Goal: Task Accomplishment & Management: Use online tool/utility

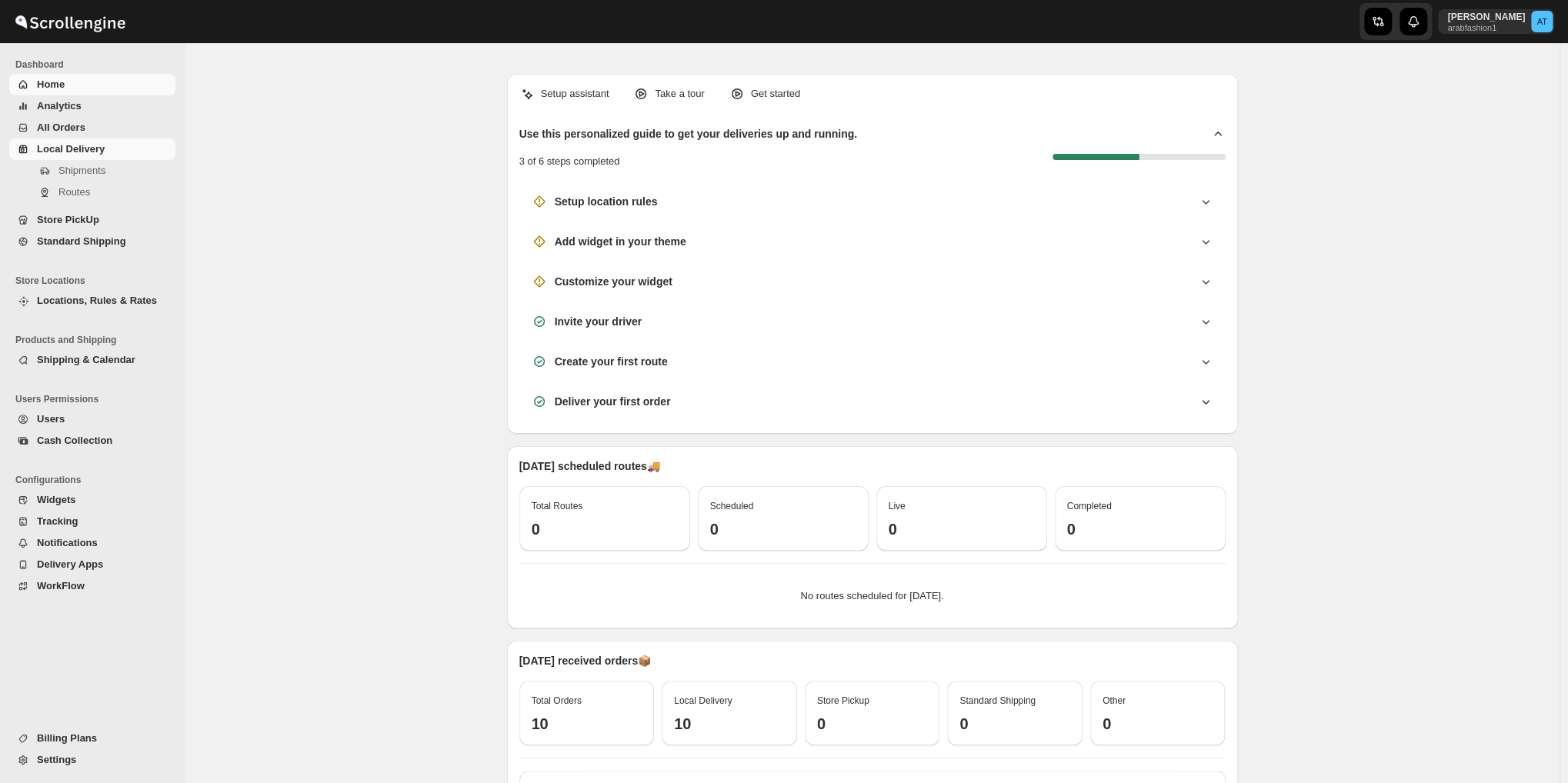
click at [33, 145] on link "Local Delivery" at bounding box center [92, 149] width 166 height 22
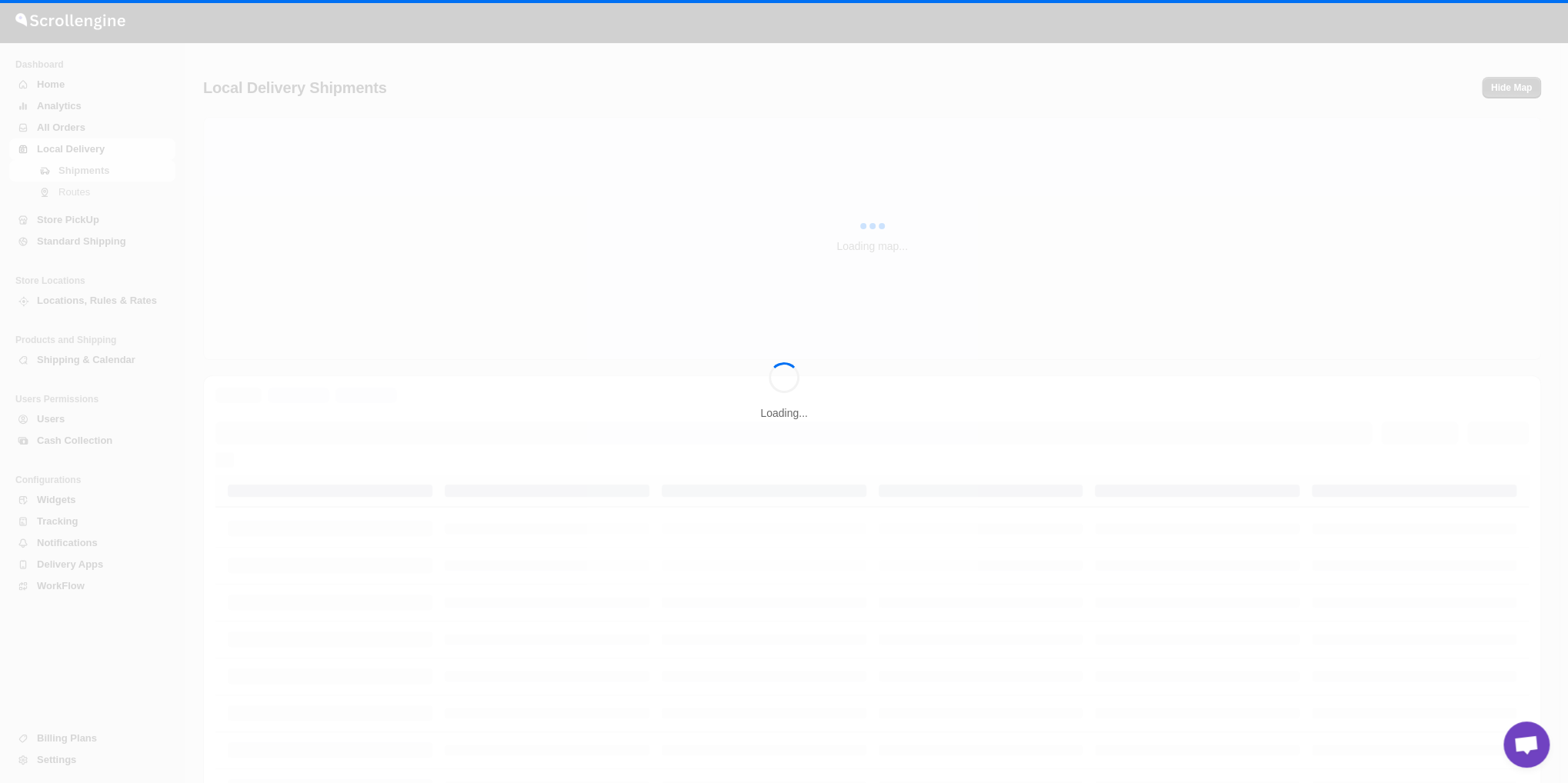
scroll to position [948, 0]
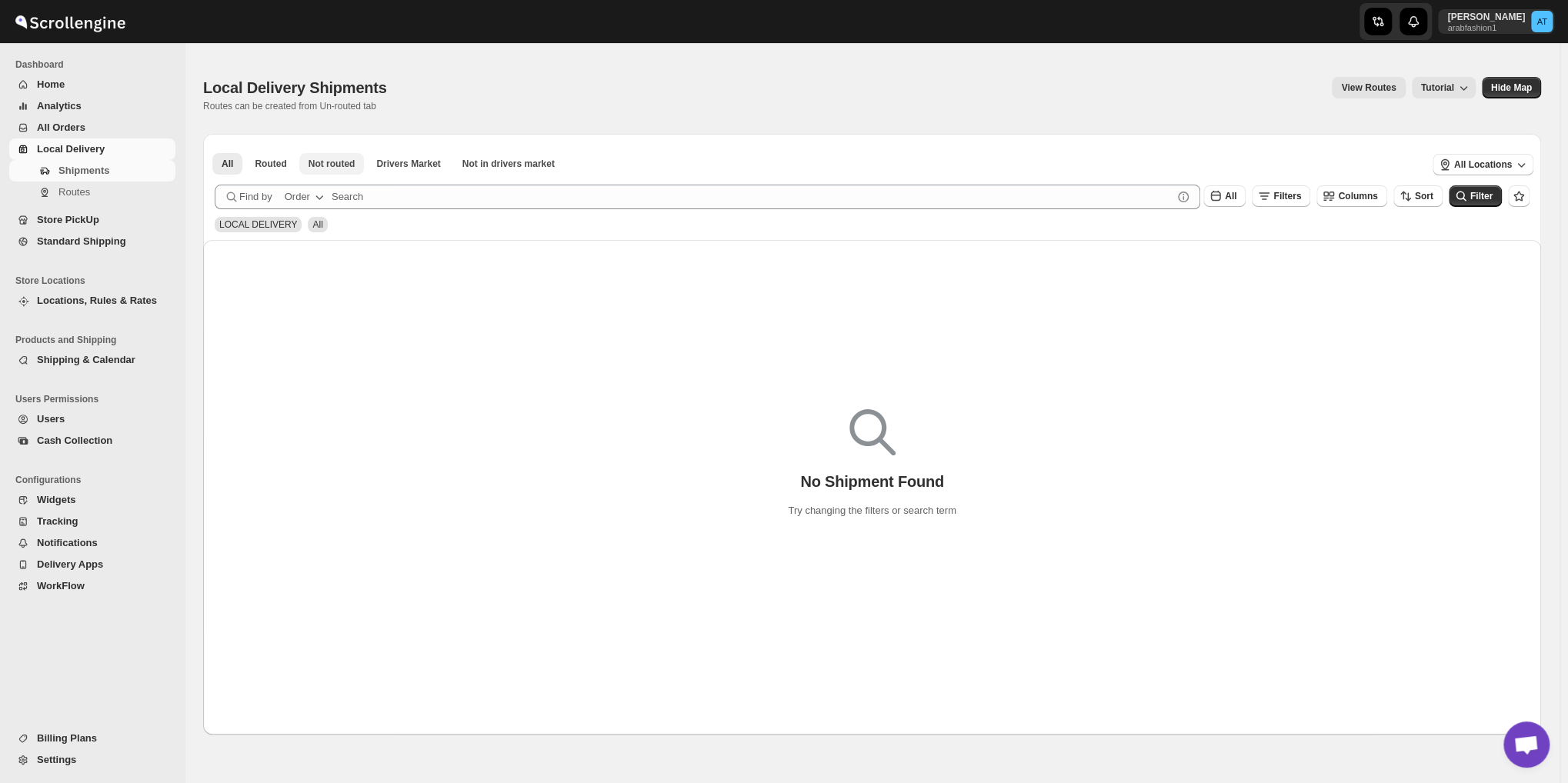
click at [329, 172] on button "Not routed" at bounding box center [332, 164] width 65 height 22
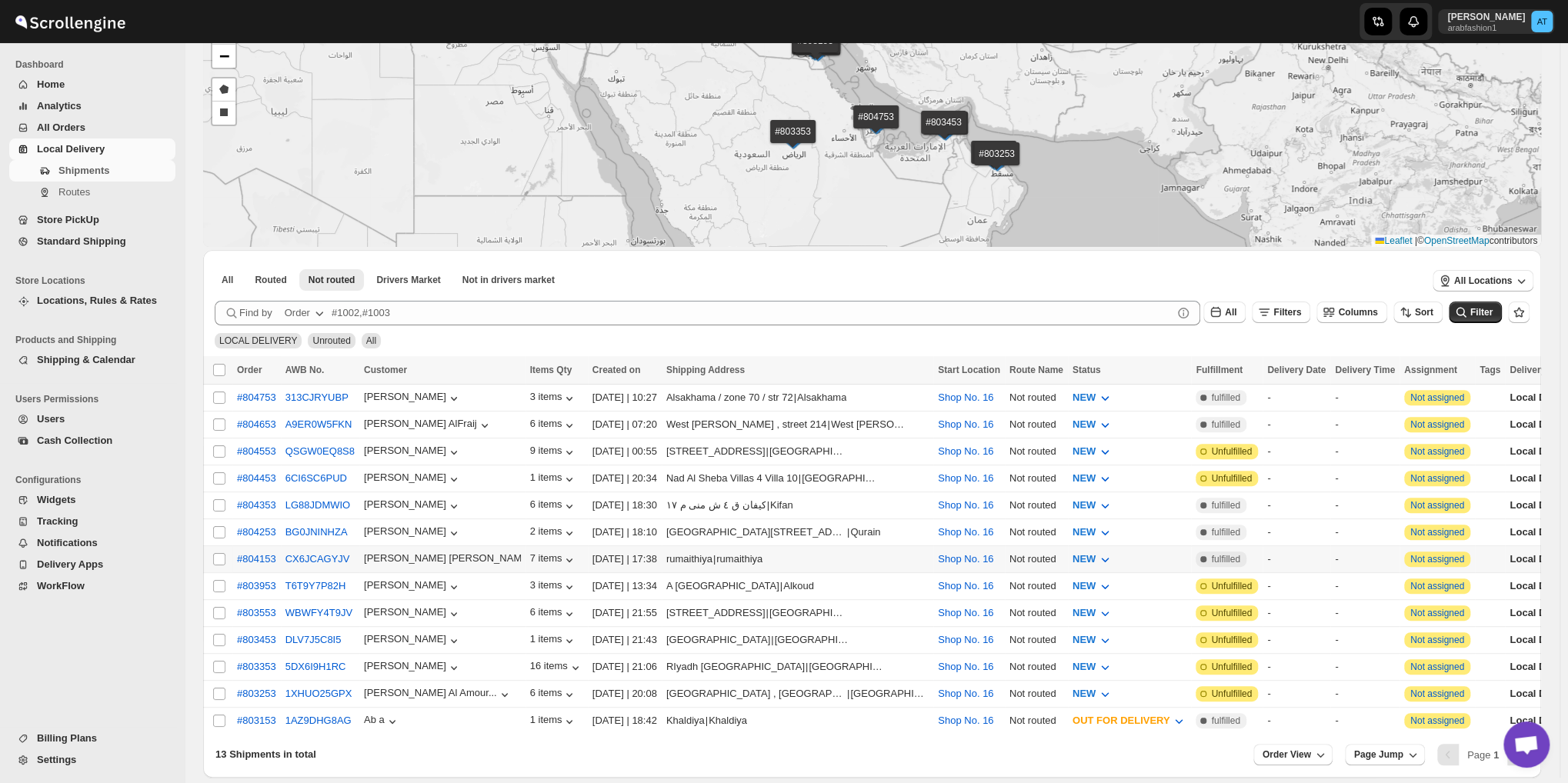
scroll to position [182, 0]
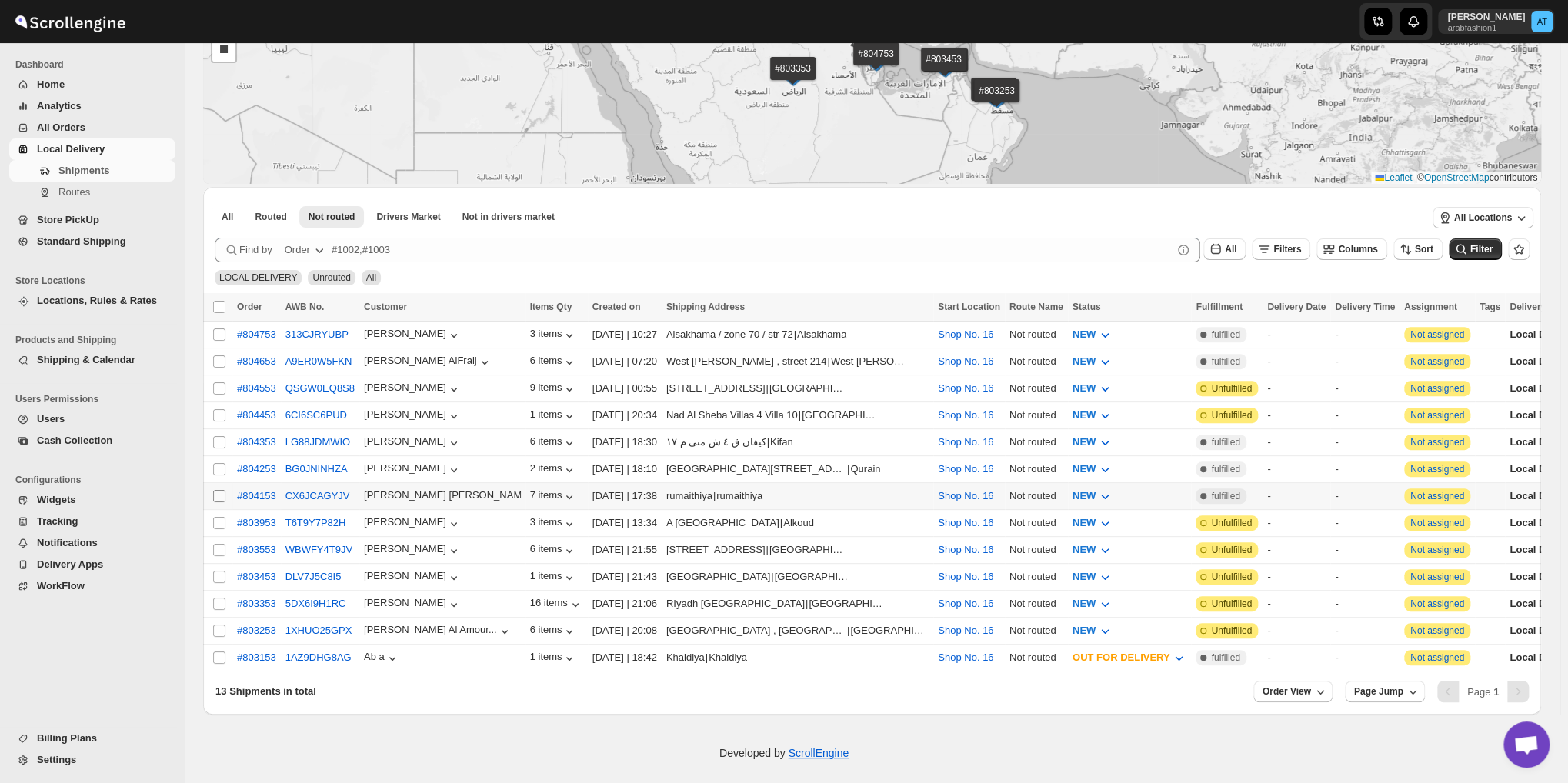
click at [220, 490] on input "Select shipment" at bounding box center [219, 496] width 13 height 13
checkbox input "true"
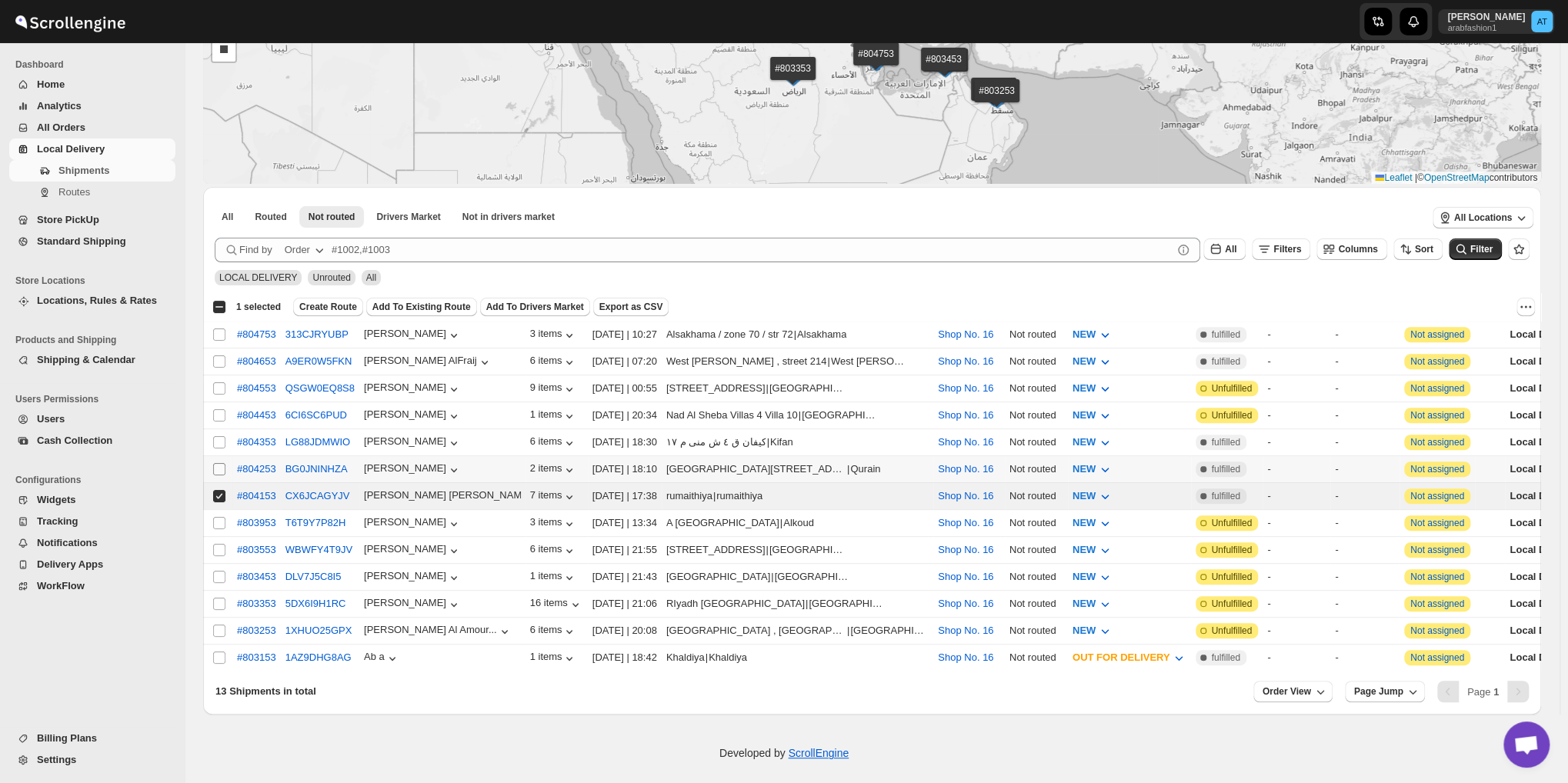
click at [219, 464] on input "Select shipment" at bounding box center [219, 469] width 13 height 13
checkbox input "true"
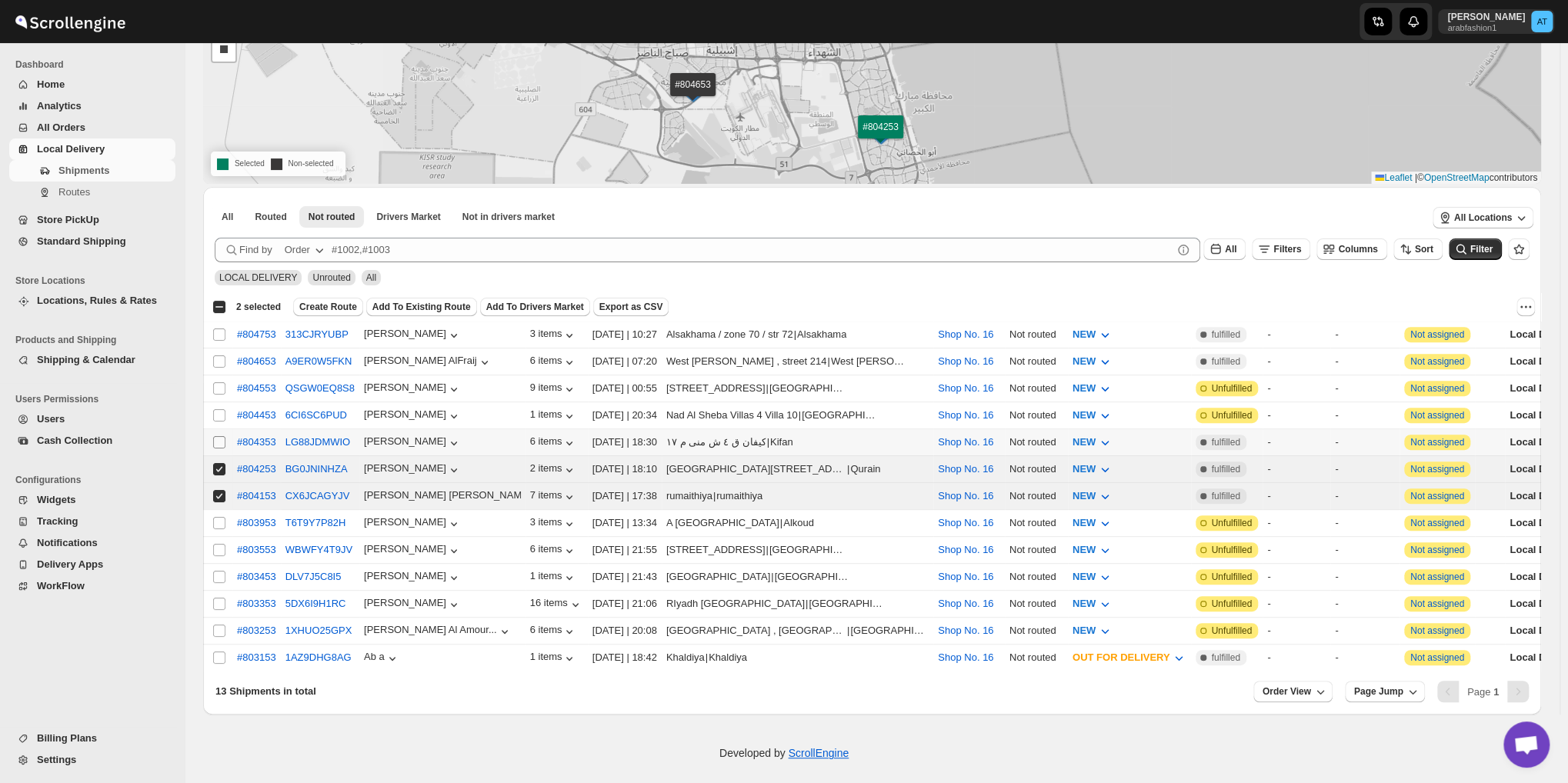
click at [222, 436] on input "Select shipment" at bounding box center [219, 442] width 13 height 13
checkbox input "true"
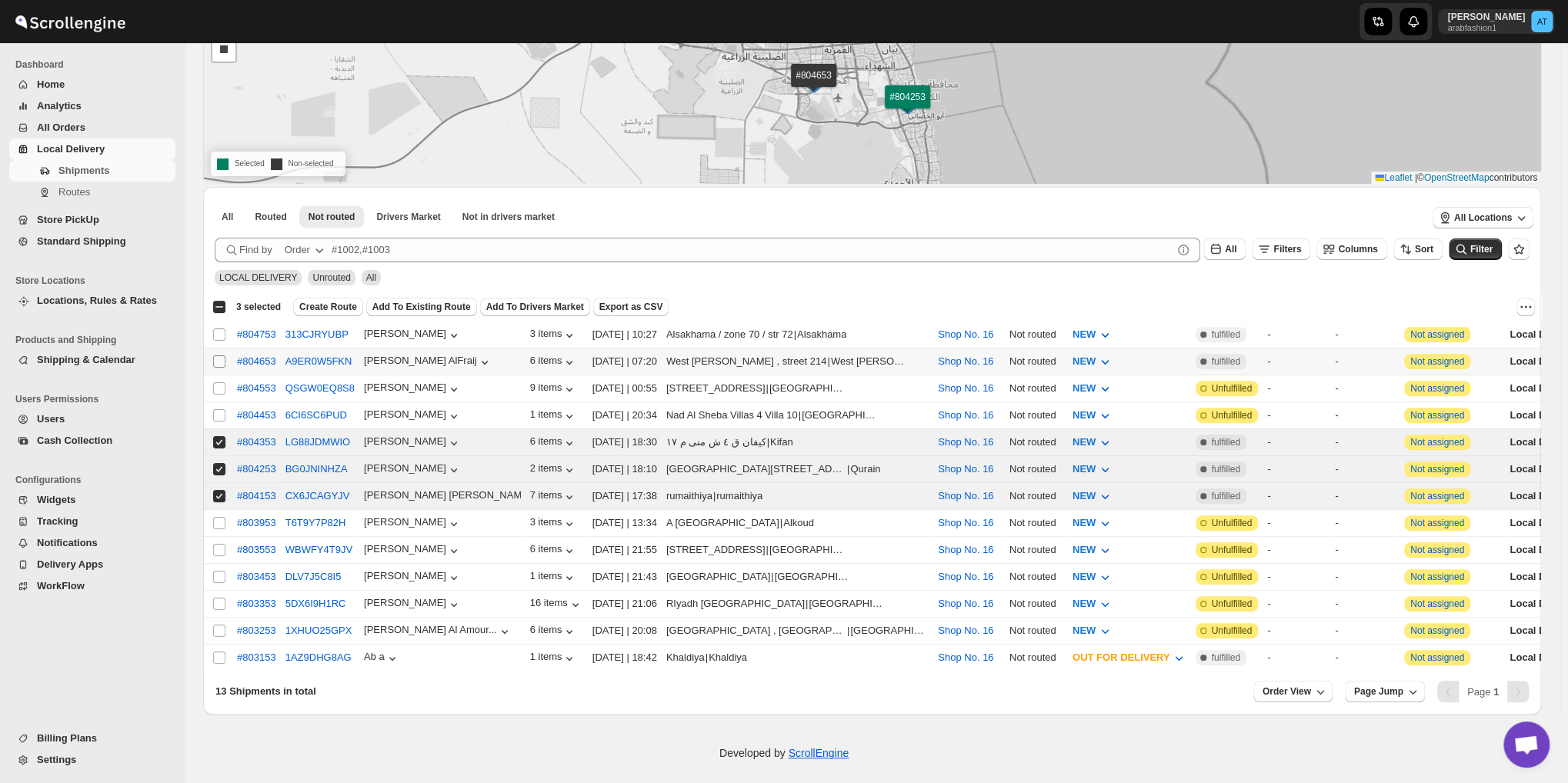
click at [214, 356] on input "Select shipment" at bounding box center [219, 361] width 13 height 13
checkbox input "true"
click at [324, 309] on span "Create Route" at bounding box center [328, 307] width 58 height 13
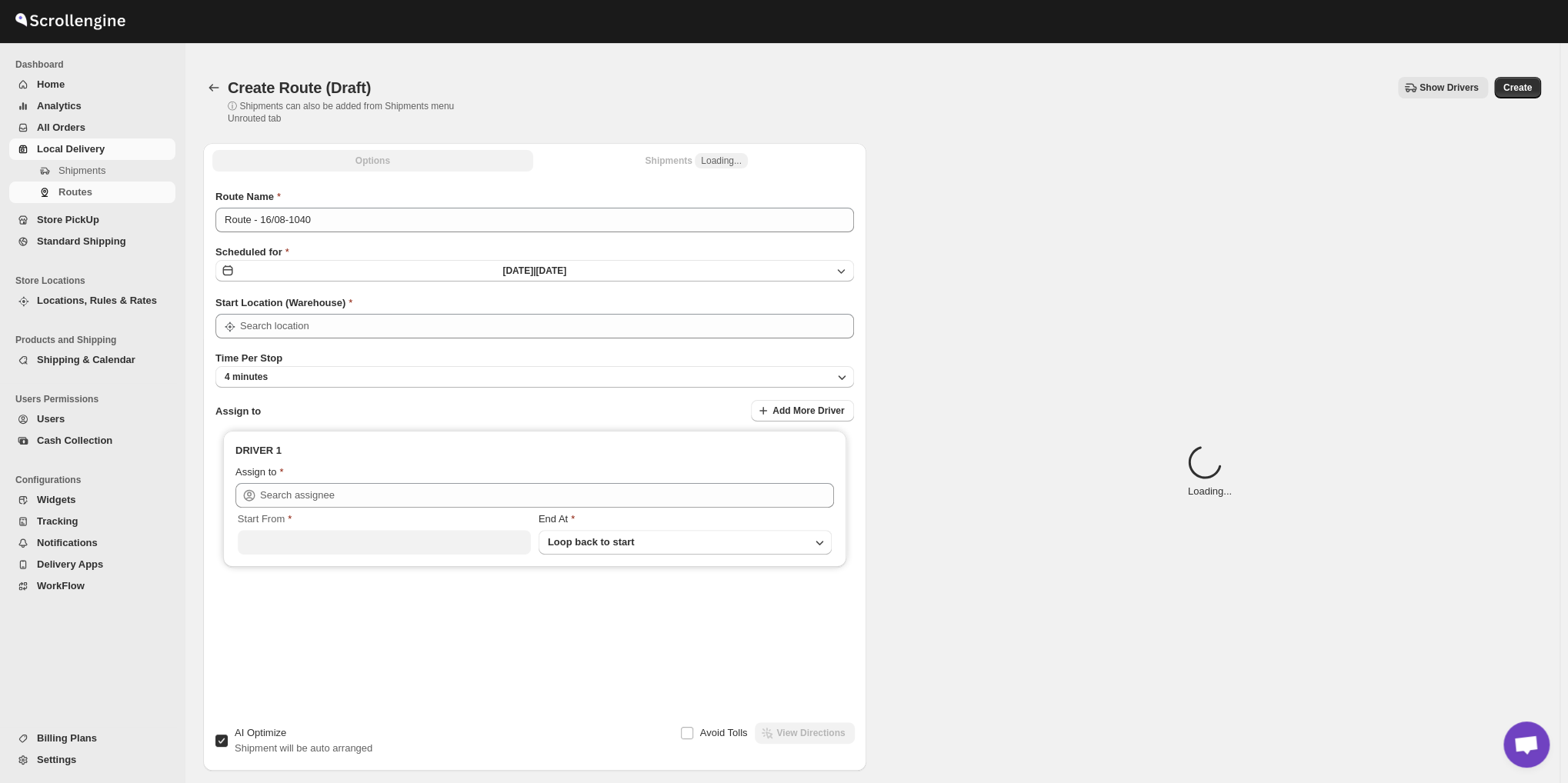
type input "Shop No. 16"
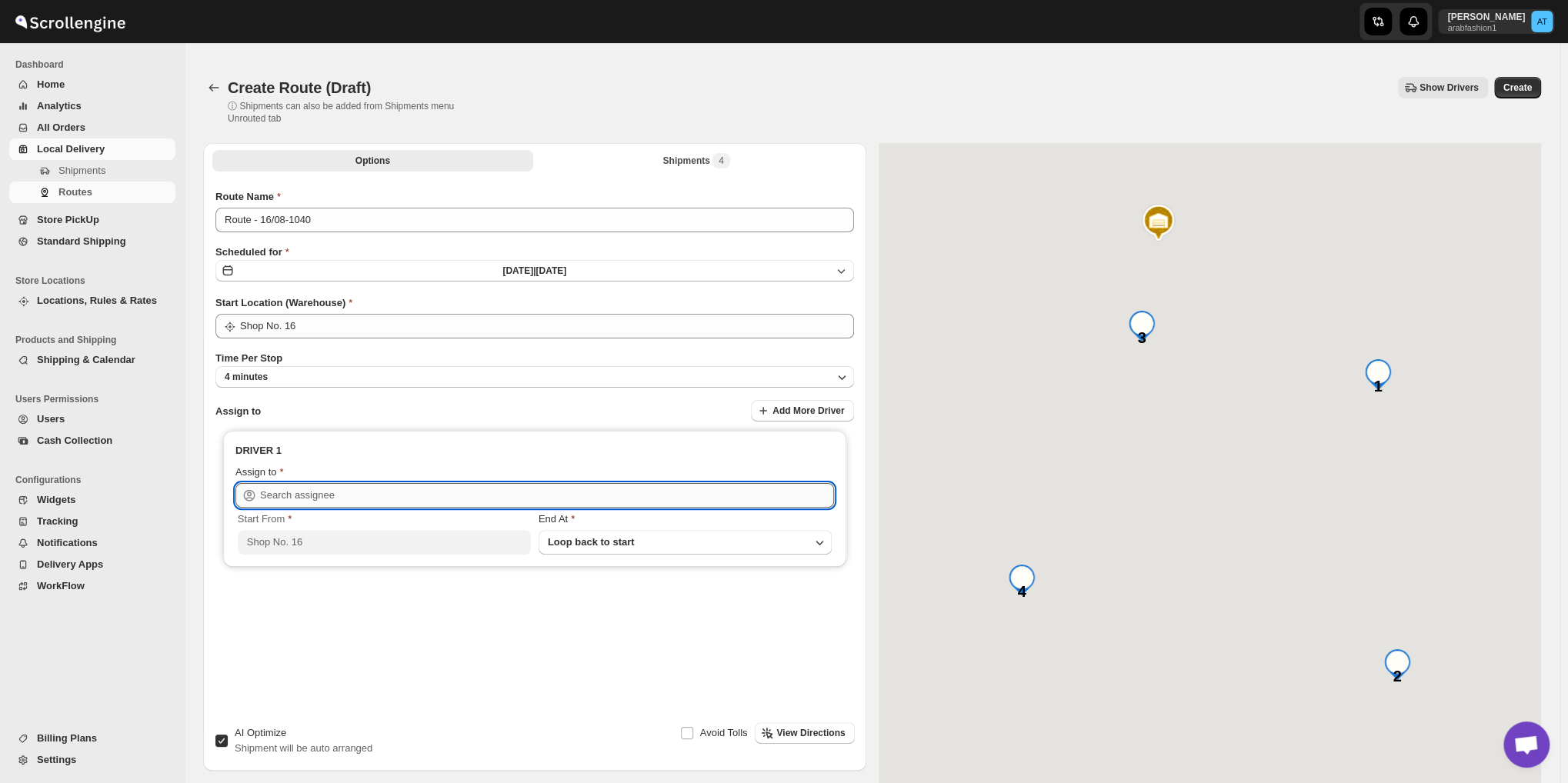
click at [304, 496] on input "text" at bounding box center [547, 495] width 574 height 25
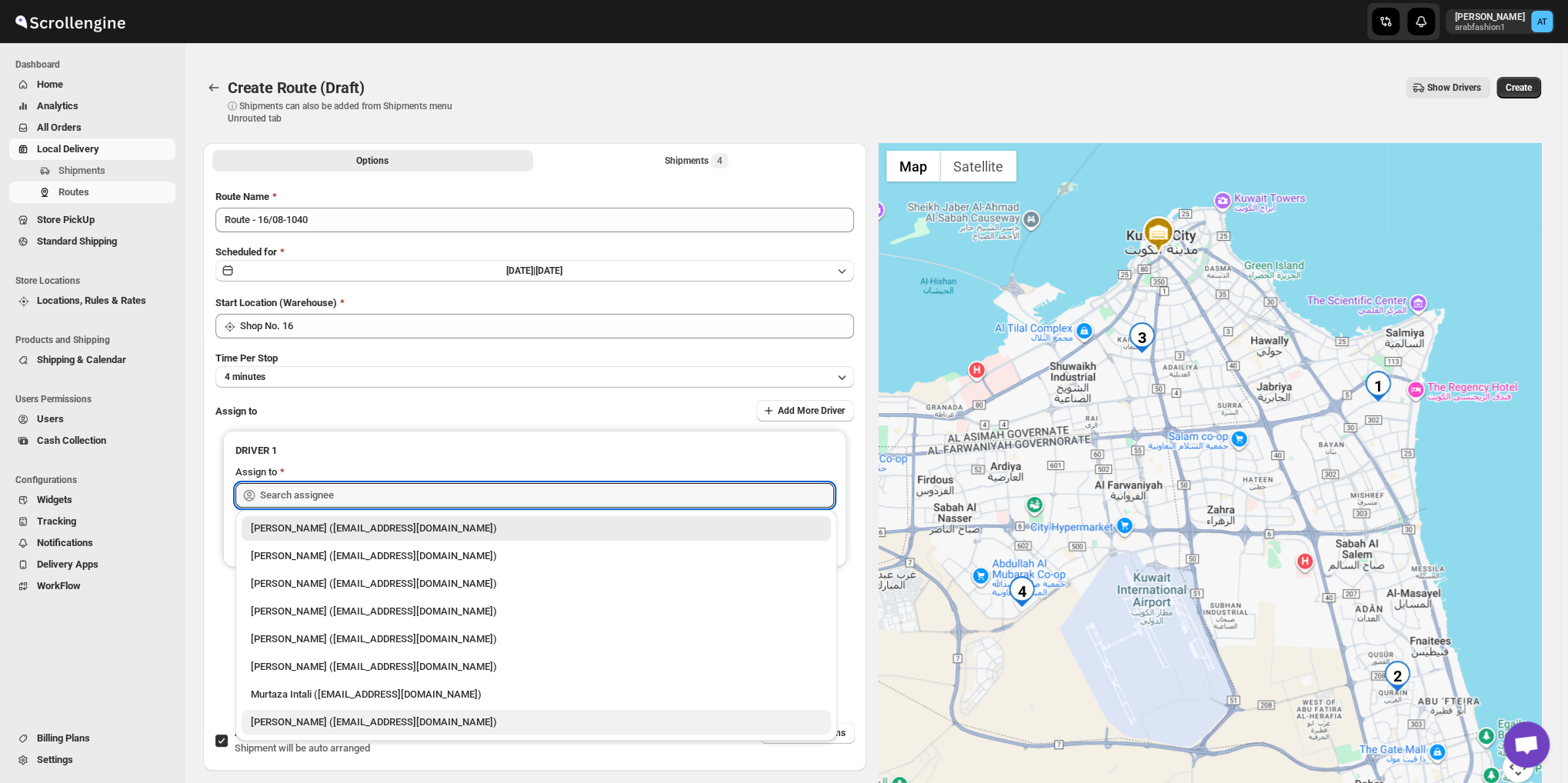
click at [329, 711] on div "[PERSON_NAME] ([EMAIL_ADDRESS][DOMAIN_NAME])" at bounding box center [536, 723] width 590 height 25
type input "[PERSON_NAME] ([EMAIL_ADDRESS][DOMAIN_NAME])"
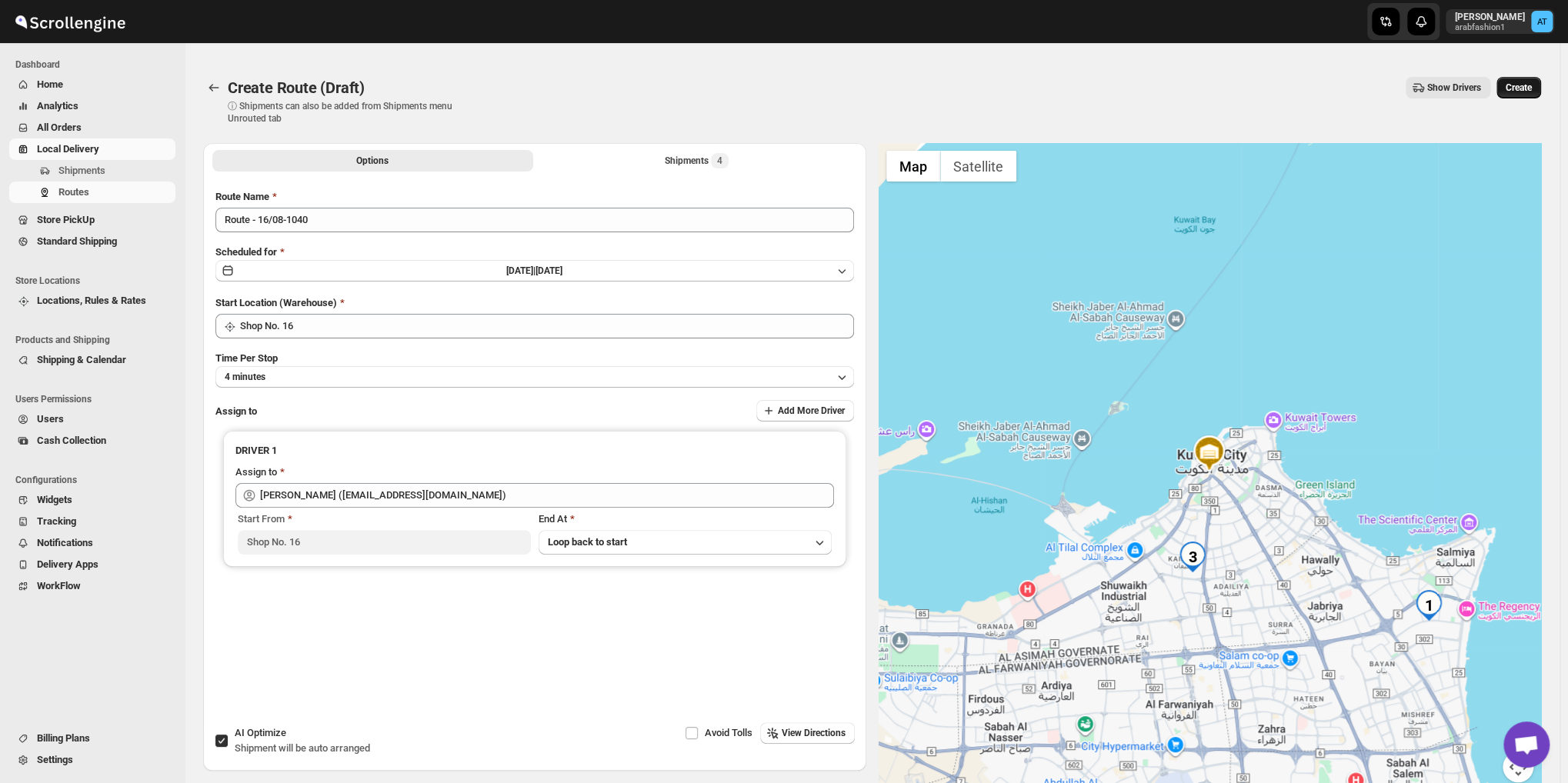
click at [1524, 87] on span "Create" at bounding box center [1518, 88] width 26 height 13
